Goal: Task Accomplishment & Management: Complete application form

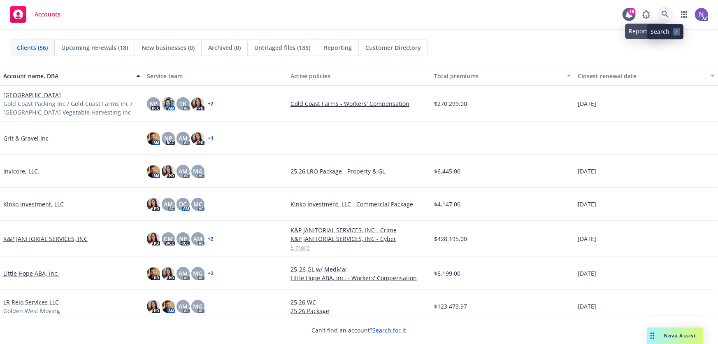
click at [660, 14] on link at bounding box center [665, 14] width 16 height 16
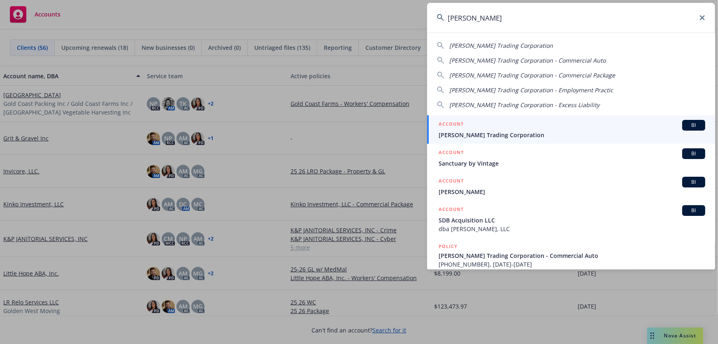
type input "vinh sanh"
click at [505, 124] on div "ACCOUNT BI" at bounding box center [572, 125] width 267 height 11
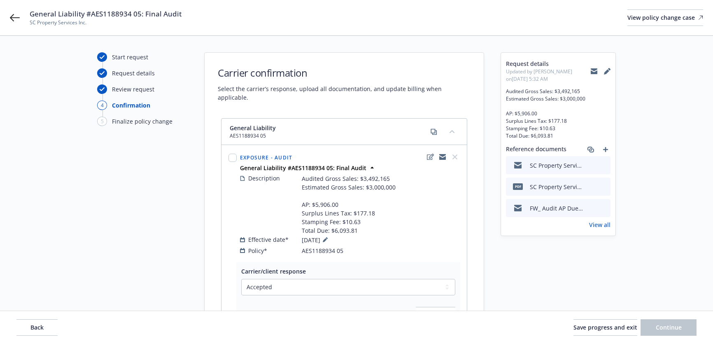
select select "ACCEPTED"
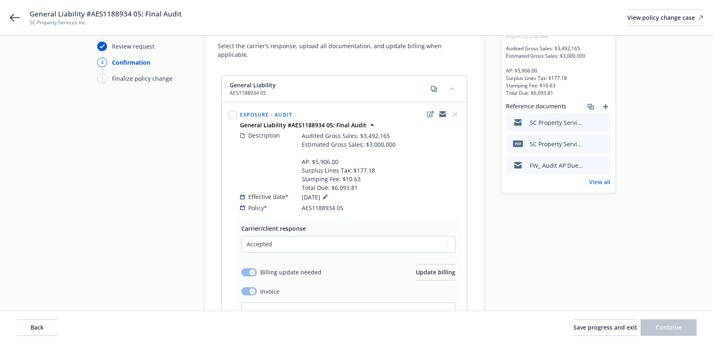
scroll to position [40, 0]
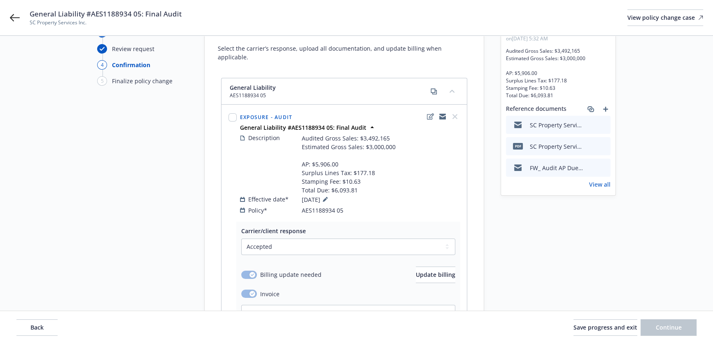
click at [607, 124] on div "SC Property Services Inc. - General Liability #AES1188934 05: Final Audit" at bounding box center [558, 125] width 105 height 18
click at [604, 124] on icon "preview file" at bounding box center [602, 124] width 7 height 6
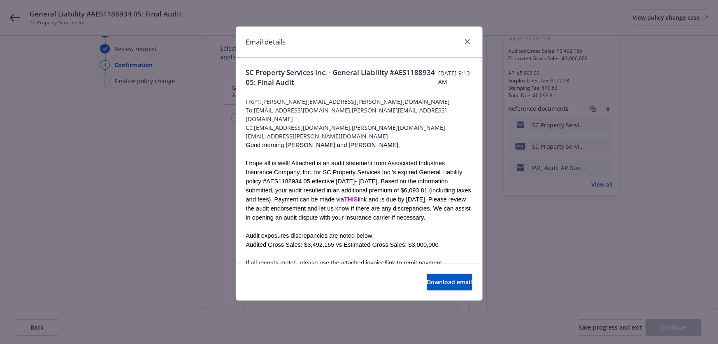
click at [472, 41] on div "Email details" at bounding box center [359, 42] width 246 height 31
click at [465, 41] on link "close" at bounding box center [468, 42] width 10 height 10
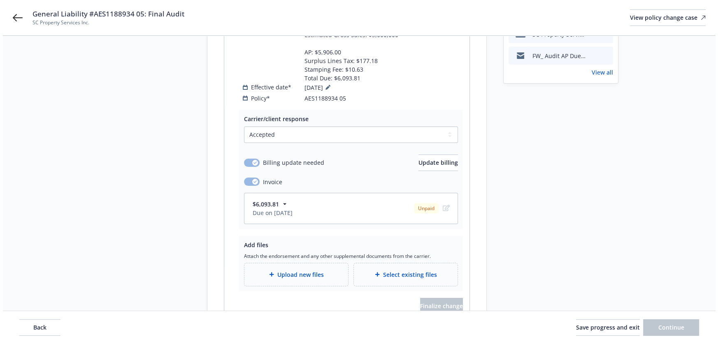
scroll to position [152, 0]
click at [280, 263] on div "Upload new files" at bounding box center [294, 274] width 104 height 23
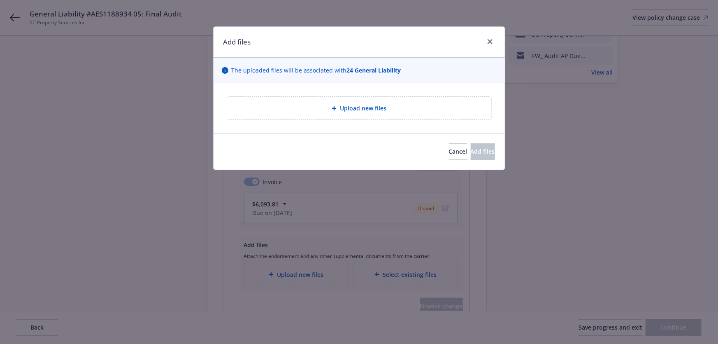
click at [327, 97] on div "Upload new files" at bounding box center [359, 108] width 264 height 23
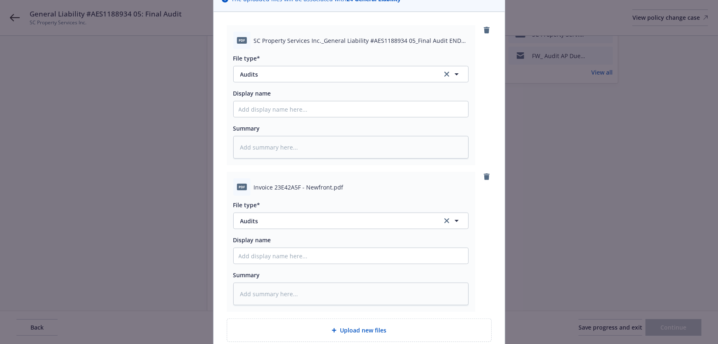
scroll to position [70, 0]
click at [486, 177] on icon "remove" at bounding box center [487, 177] width 6 height 7
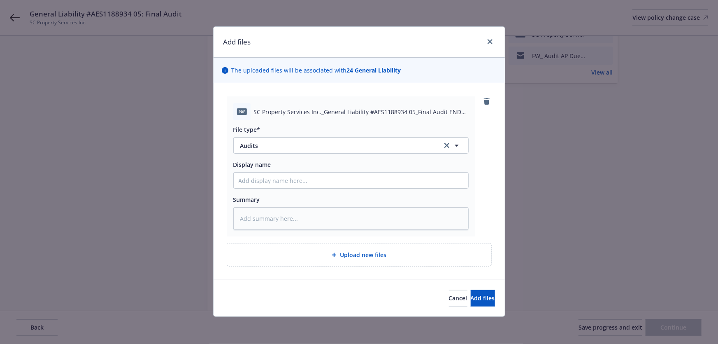
click at [391, 248] on div "Upload new files" at bounding box center [359, 254] width 264 height 23
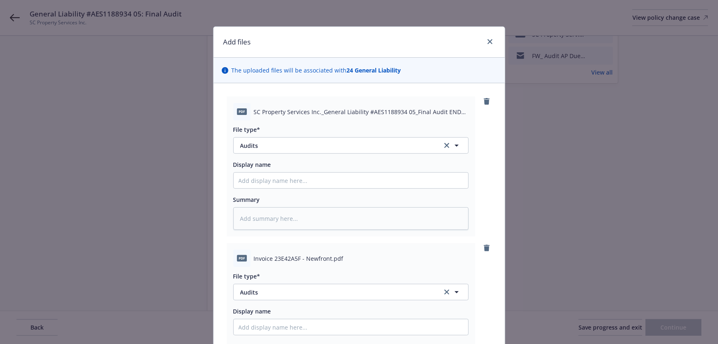
type textarea "x"
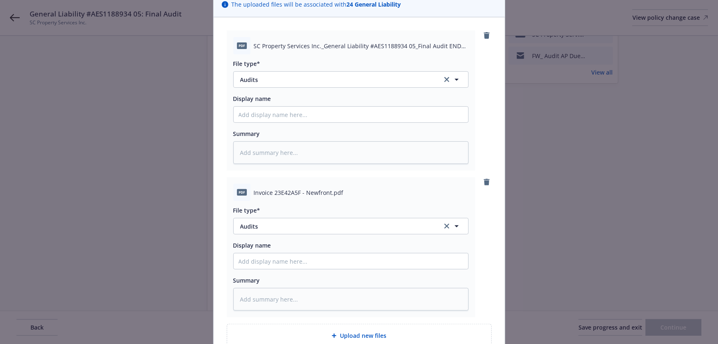
scroll to position [74, 0]
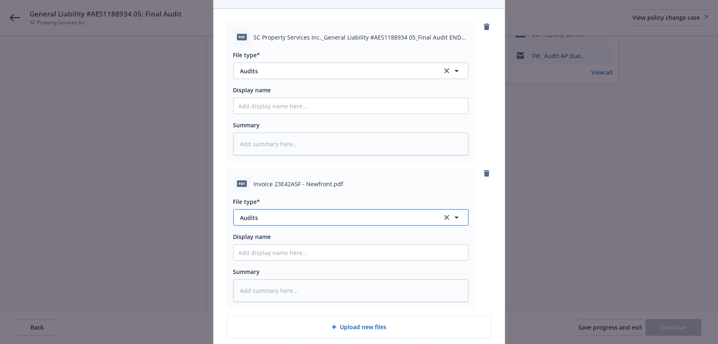
click at [298, 219] on span "Audits" at bounding box center [335, 217] width 191 height 9
type input "invoic"
click at [290, 239] on span "Invoice - Newfront" at bounding box center [268, 240] width 52 height 9
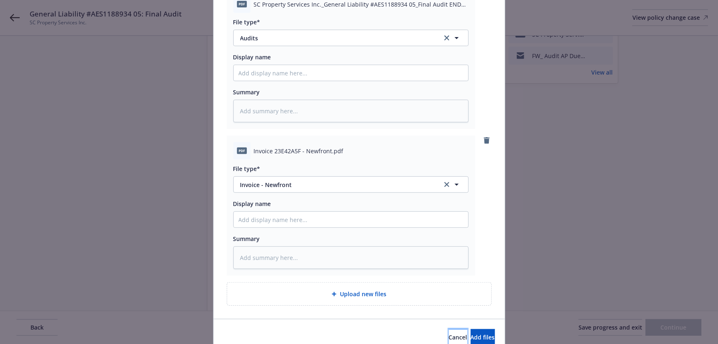
click at [449, 334] on span "Cancel" at bounding box center [458, 337] width 19 height 8
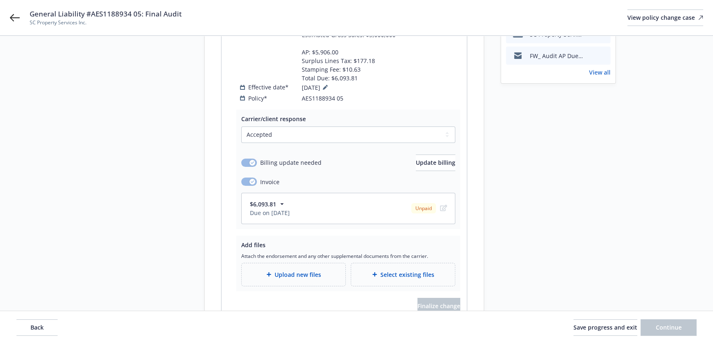
click at [327, 270] on div "Upload new files" at bounding box center [293, 274] width 91 height 9
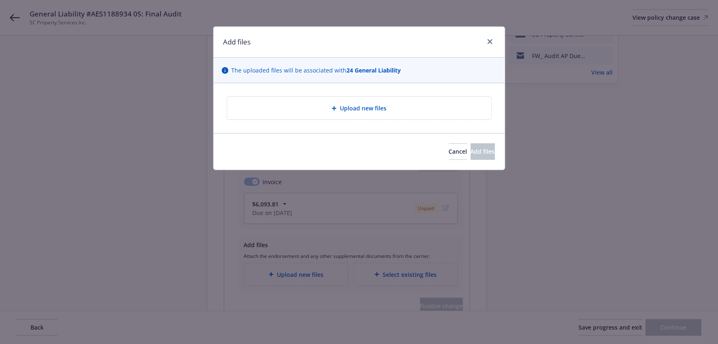
click at [340, 114] on div "Upload new files" at bounding box center [359, 108] width 264 height 23
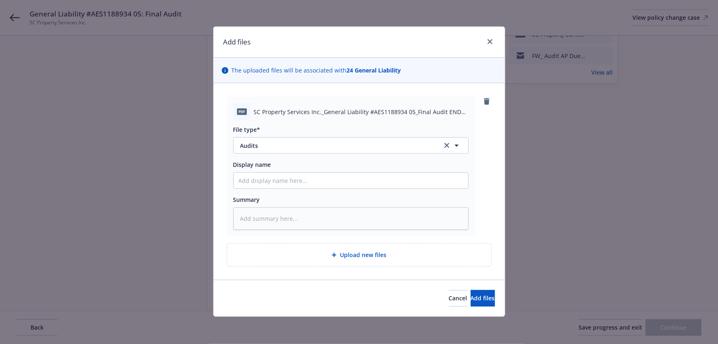
click at [329, 251] on div "Upload new files" at bounding box center [359, 254] width 251 height 9
type textarea "x"
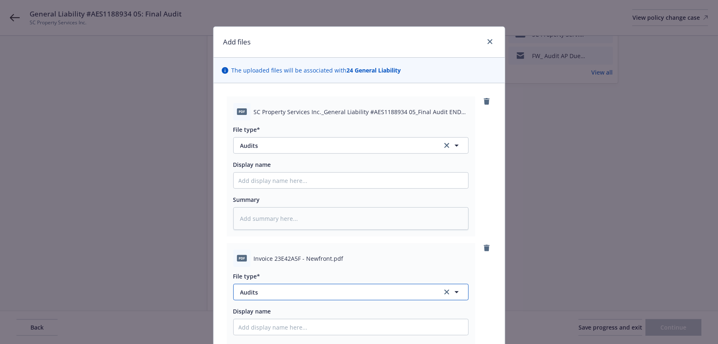
click at [277, 289] on span "Audits" at bounding box center [335, 292] width 191 height 9
type input "invoi"
click at [298, 246] on div "Invoice - Newfront" at bounding box center [351, 247] width 225 height 12
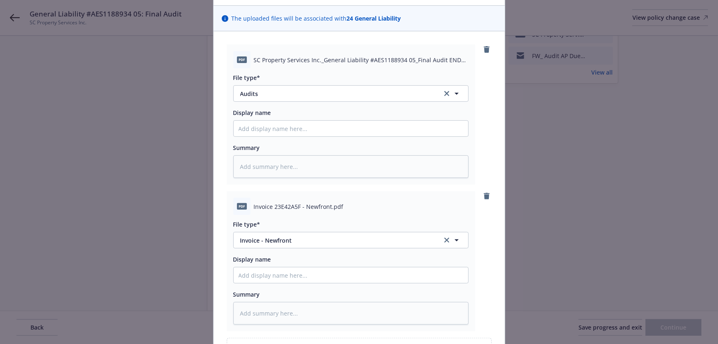
scroll to position [112, 0]
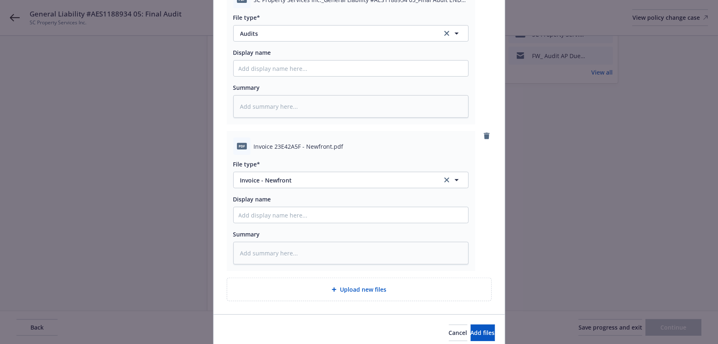
click at [304, 284] on div "Upload new files" at bounding box center [359, 288] width 251 height 9
type textarea "x"
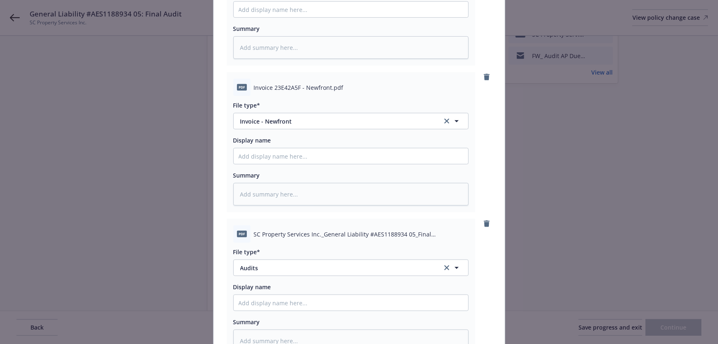
scroll to position [224, 0]
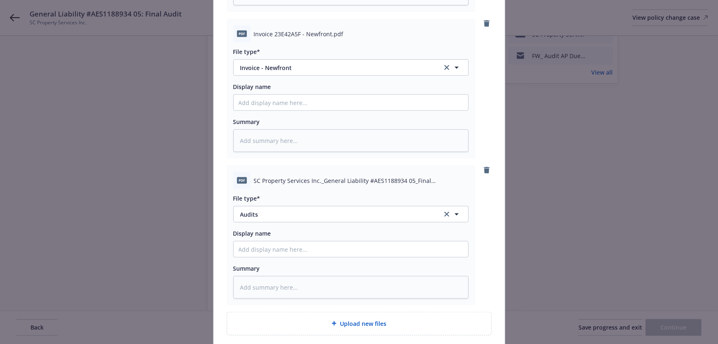
click at [289, 205] on div "File type* Audits Audits" at bounding box center [350, 208] width 235 height 28
click at [289, 210] on span "Audits" at bounding box center [335, 214] width 191 height 9
type input "invoic"
click at [277, 251] on div "Invoice - Third Party" at bounding box center [351, 259] width 235 height 22
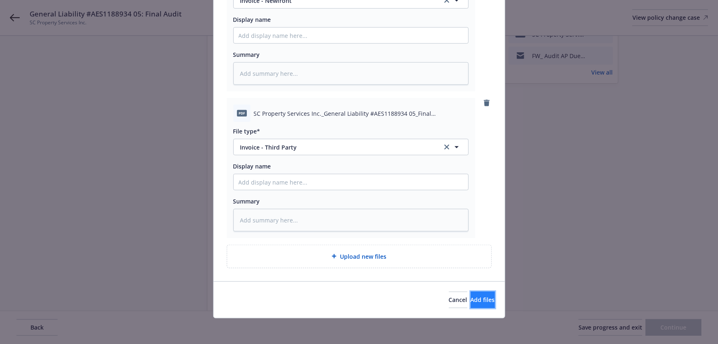
click at [472, 293] on button "Add files" at bounding box center [483, 299] width 24 height 16
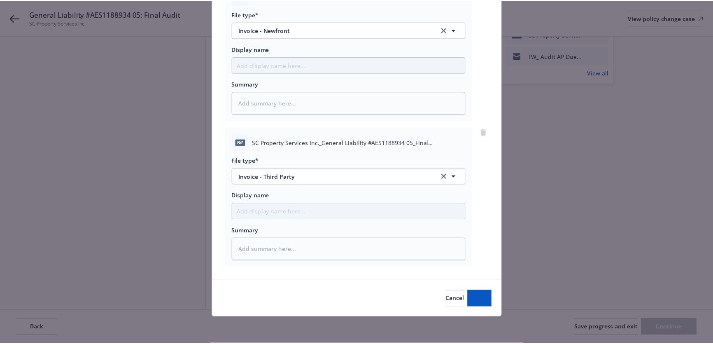
scroll to position [261, 0]
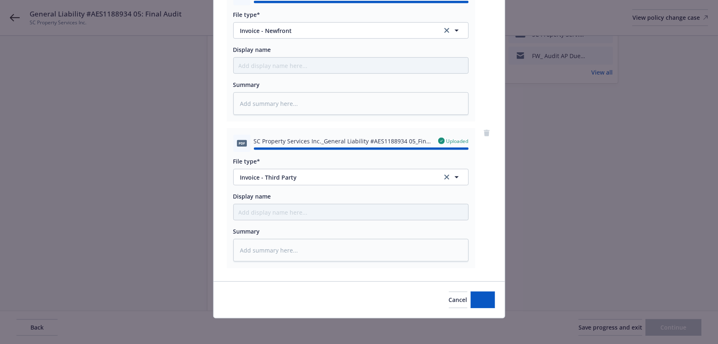
type textarea "x"
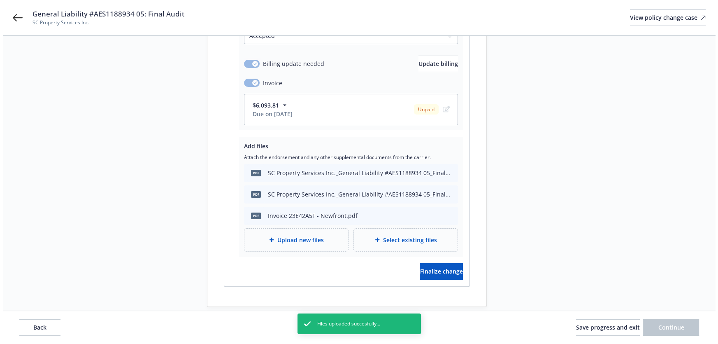
scroll to position [254, 0]
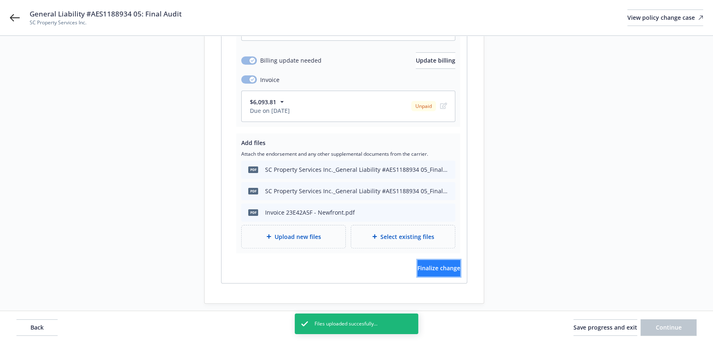
click at [430, 264] on span "Finalize change" at bounding box center [438, 268] width 43 height 8
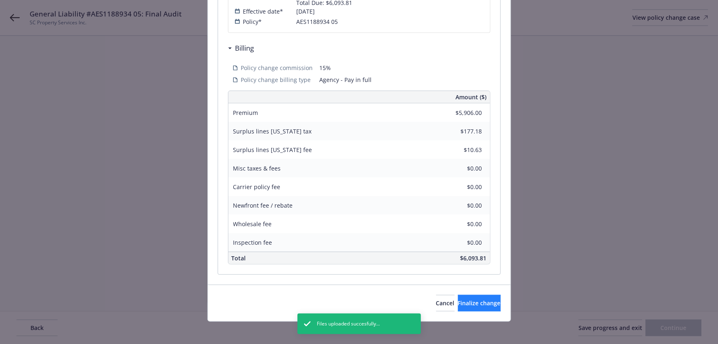
scroll to position [262, 0]
click at [479, 301] on span "Finalize change" at bounding box center [479, 302] width 43 height 8
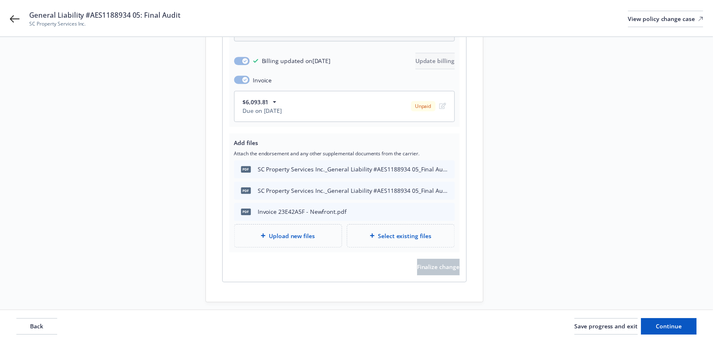
scroll to position [254, 0]
click at [656, 323] on span "Continue" at bounding box center [669, 327] width 26 height 8
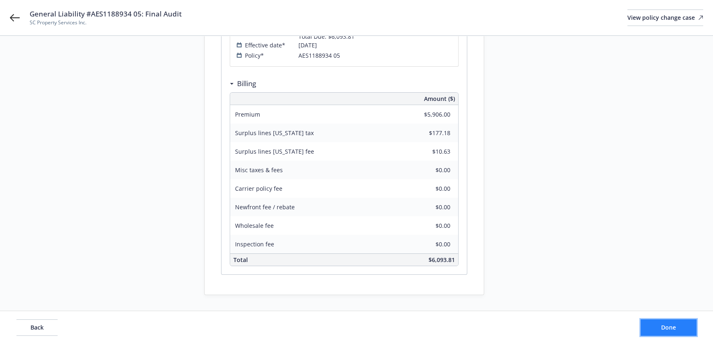
click at [651, 331] on button "Done" at bounding box center [668, 327] width 56 height 16
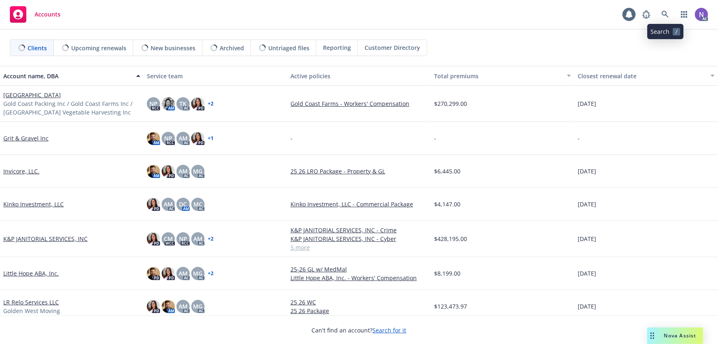
click at [667, 12] on icon at bounding box center [665, 14] width 7 height 7
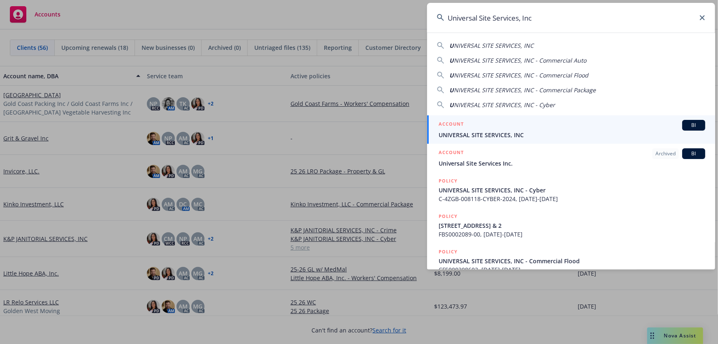
type input "Universal Site Services, Inc"
click at [505, 141] on link "ACCOUNT BI UNIVERSAL SITE SERVICES, INC" at bounding box center [571, 129] width 288 height 28
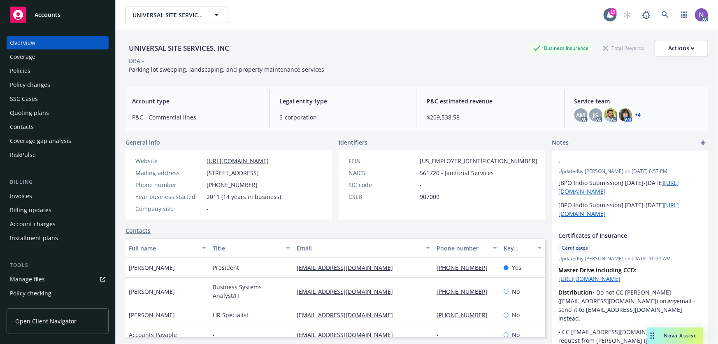
click at [54, 89] on div "Policy changes" at bounding box center [57, 84] width 95 height 13
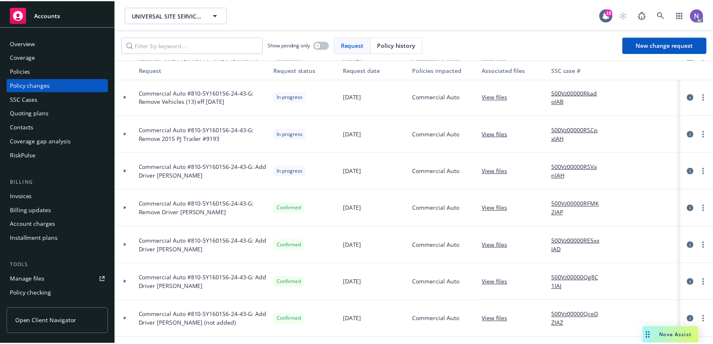
scroll to position [112, 0]
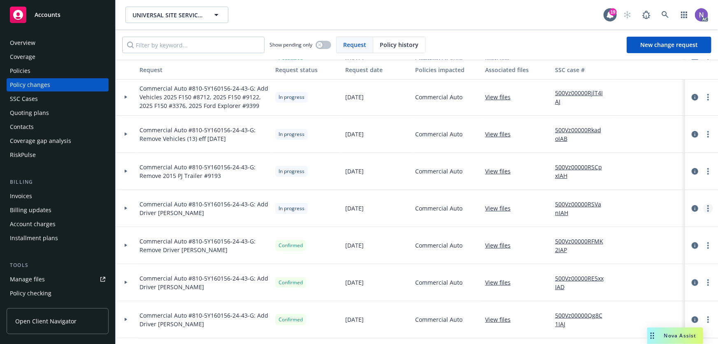
click at [703, 204] on link "more" at bounding box center [708, 208] width 10 height 10
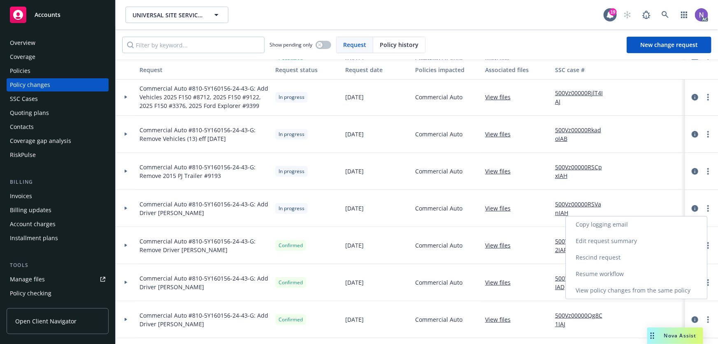
click at [619, 273] on link "Resume workflow" at bounding box center [636, 274] width 141 height 16
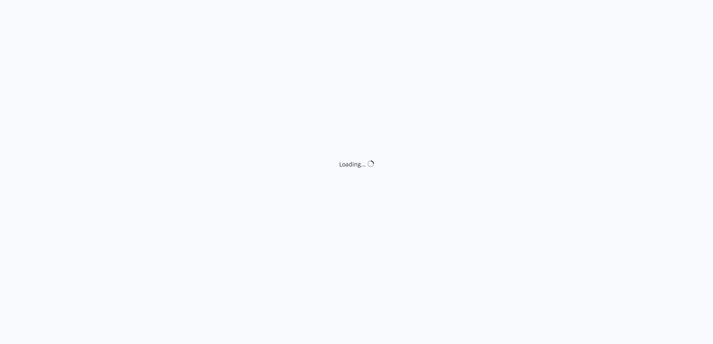
select select "NO_ENDORSEMENT_NEEDED"
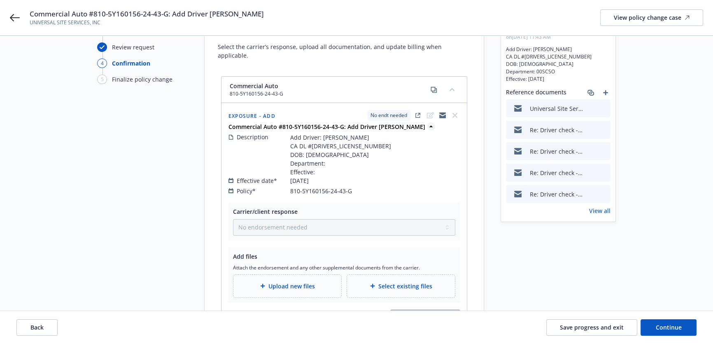
scroll to position [74, 0]
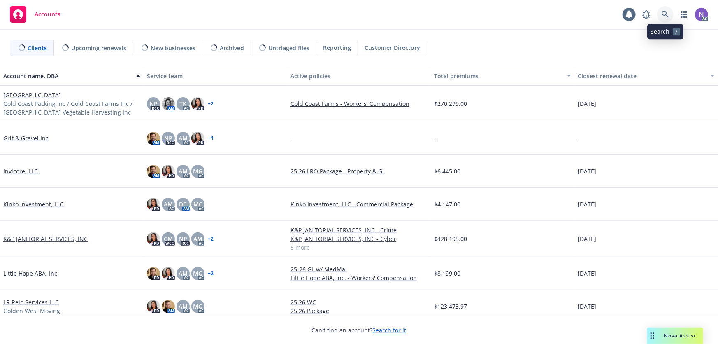
click at [667, 12] on icon at bounding box center [665, 14] width 7 height 7
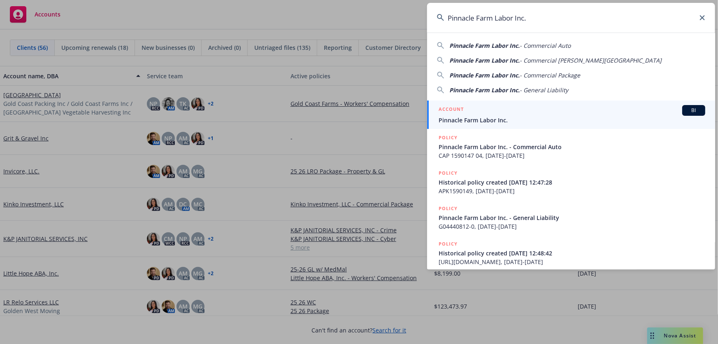
type input "Pinnacle Farm Labor Inc."
click at [497, 114] on div "ACCOUNT BI" at bounding box center [572, 110] width 267 height 11
